Goal: Navigation & Orientation: Find specific page/section

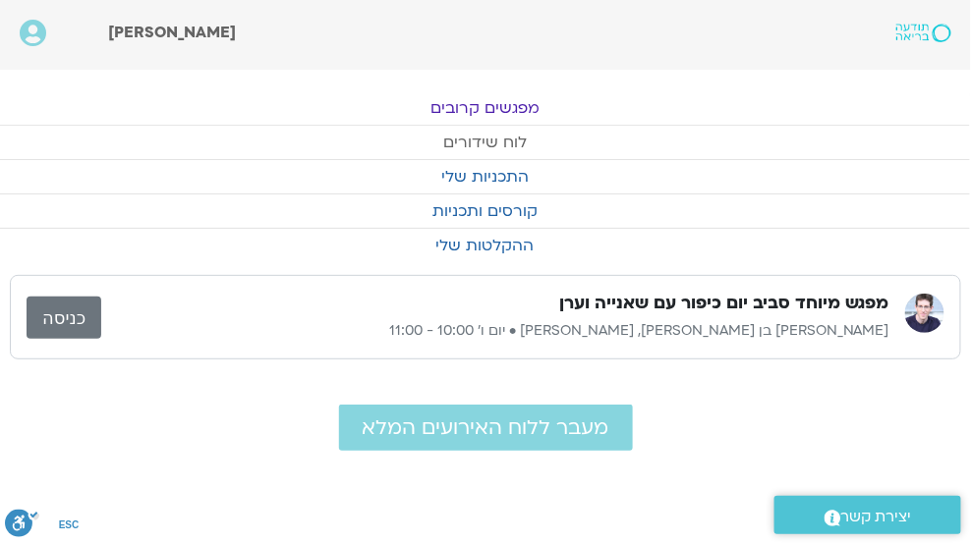
click at [484, 139] on link "לוח שידורים" at bounding box center [484, 142] width 971 height 33
